Goal: Task Accomplishment & Management: Manage account settings

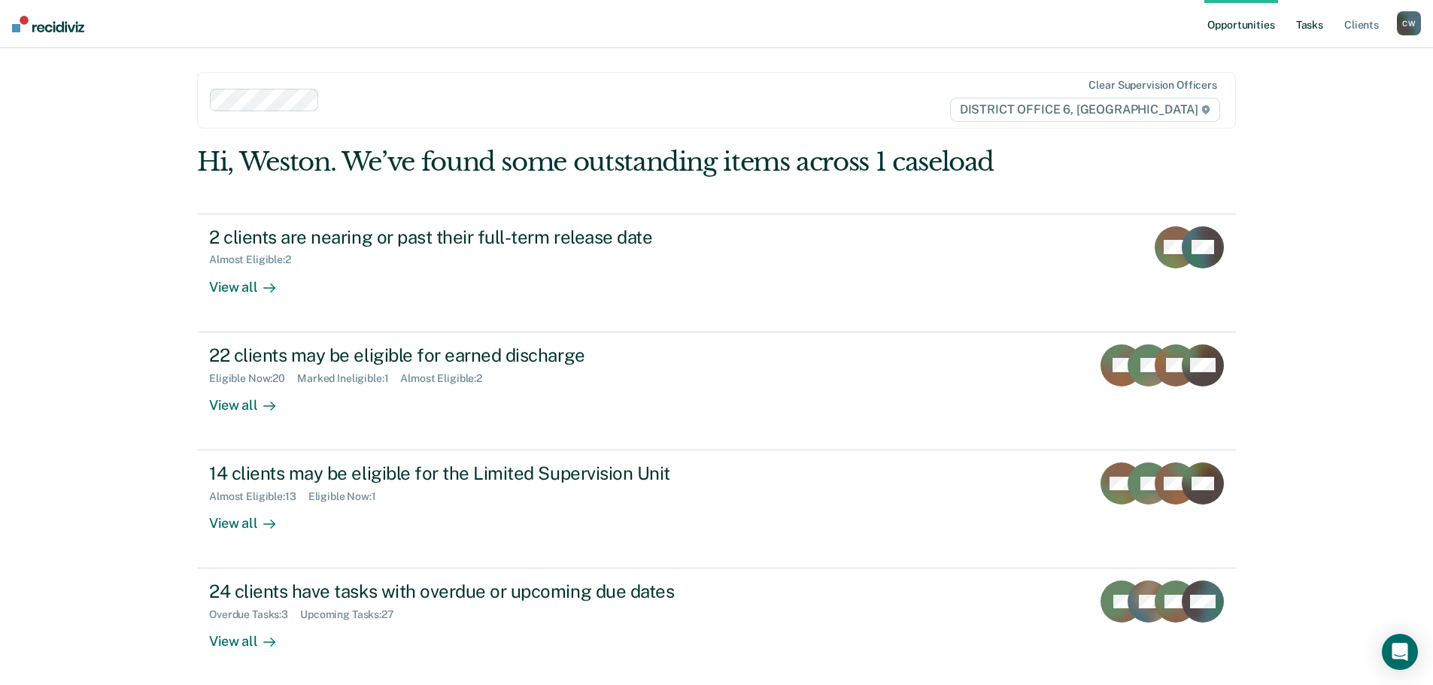
click at [1317, 20] on link "Tasks" at bounding box center [1309, 24] width 33 height 48
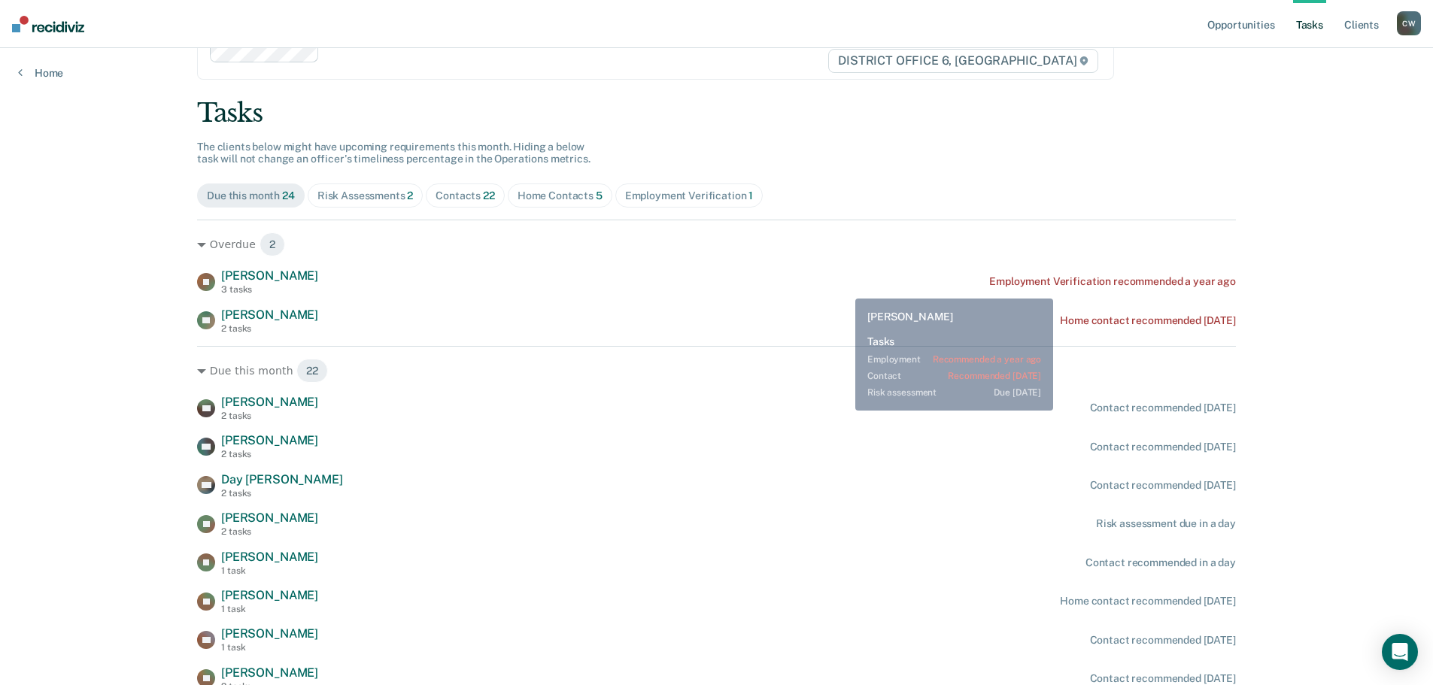
scroll to position [75, 0]
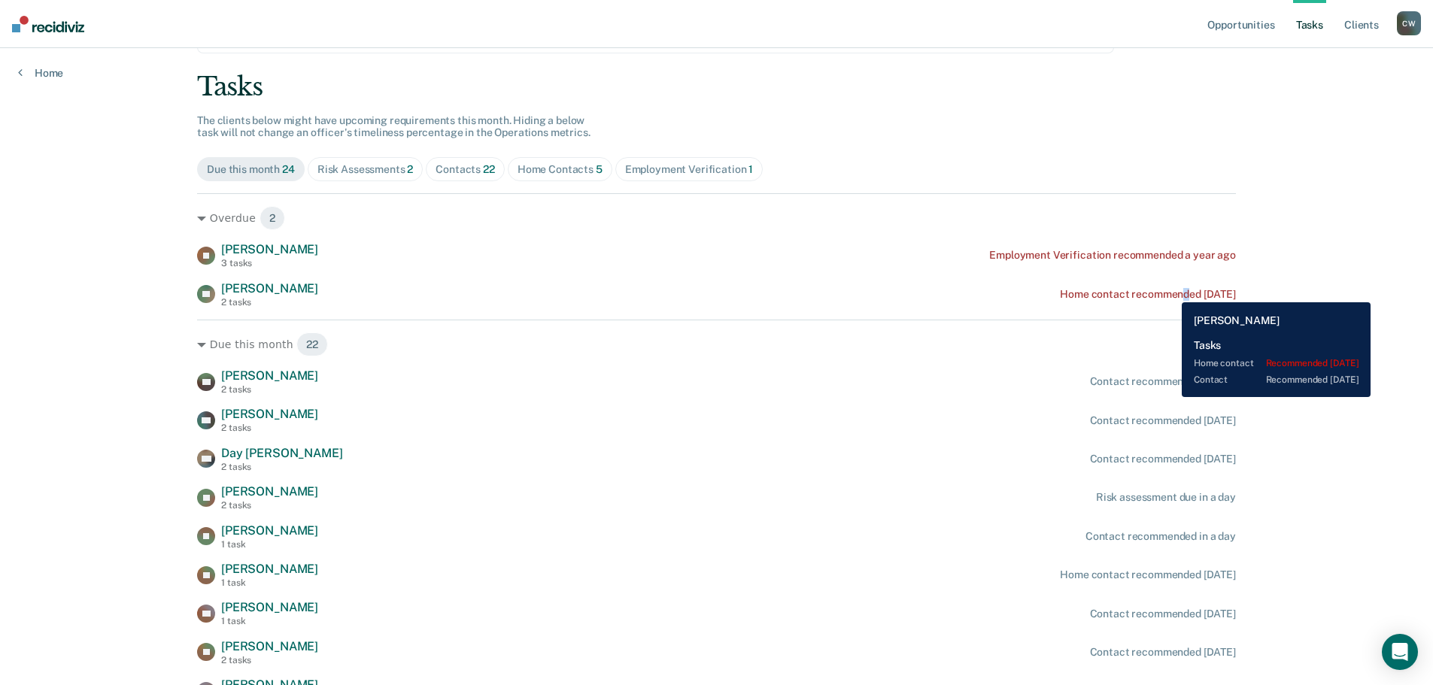
click at [1171, 290] on div "Home contact recommended [DATE]" at bounding box center [1148, 294] width 176 height 13
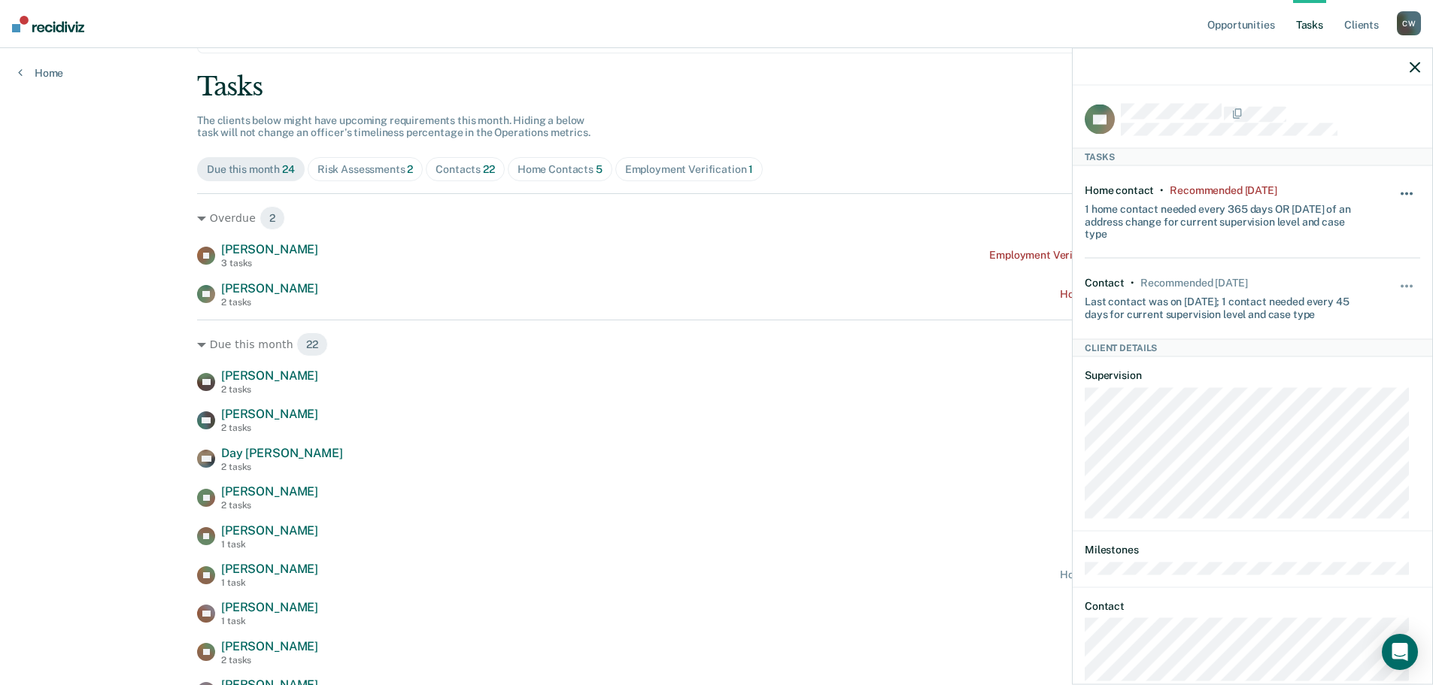
click at [1395, 196] on button "button" at bounding box center [1408, 201] width 26 height 24
click at [1332, 262] on button "7 days" at bounding box center [1366, 266] width 108 height 24
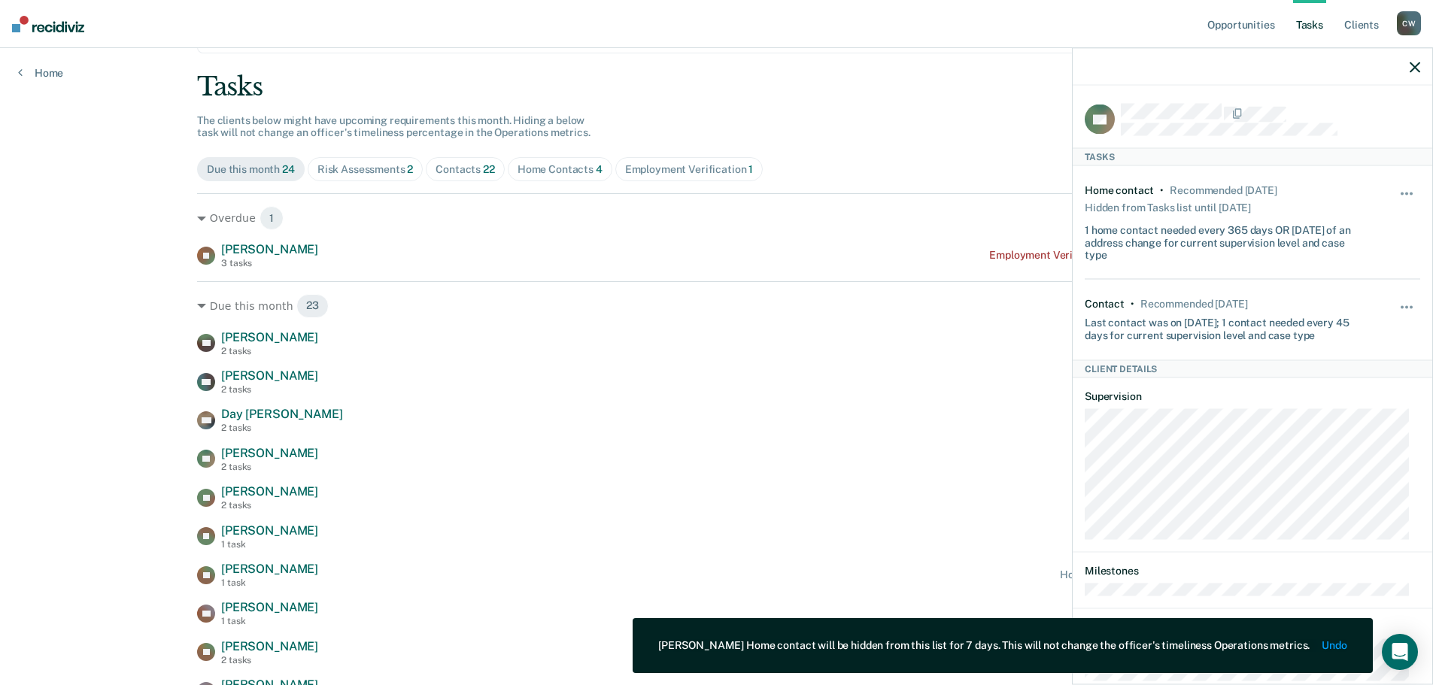
click at [1417, 67] on icon "button" at bounding box center [1415, 67] width 11 height 11
